Goal: Task Accomplishment & Management: Manage account settings

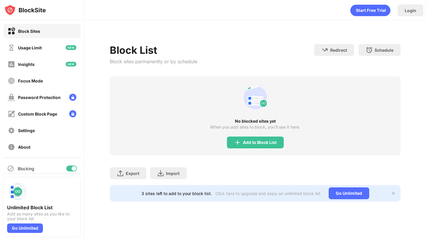
click at [239, 135] on div "No blocked sites yet When you add sites to block, you’ll see it here. Add to Bl…" at bounding box center [255, 115] width 290 height 79
click at [249, 146] on div "Add to Block List" at bounding box center [255, 143] width 57 height 12
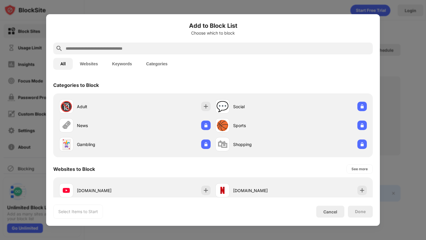
click at [197, 47] on input "text" at bounding box center [217, 48] width 305 height 7
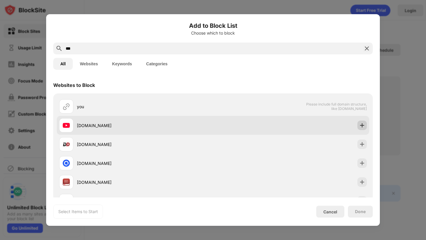
type input "***"
click at [363, 128] on img at bounding box center [362, 125] width 6 height 6
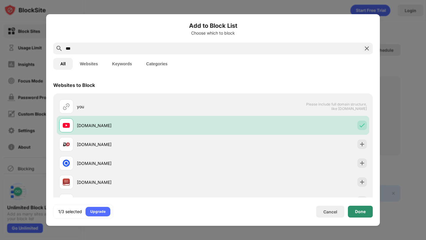
click at [368, 211] on div "Done" at bounding box center [360, 212] width 25 height 12
